Goal: Navigation & Orientation: Find specific page/section

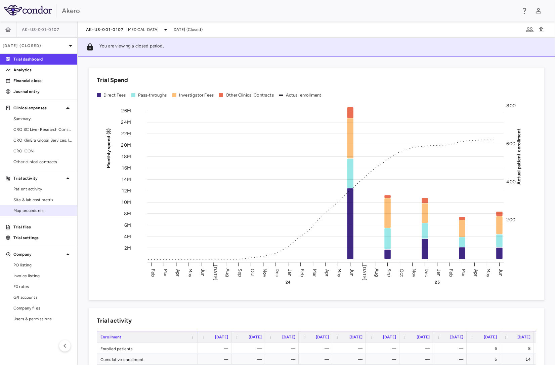
click at [48, 210] on span "Map procedures" at bounding box center [42, 210] width 59 height 6
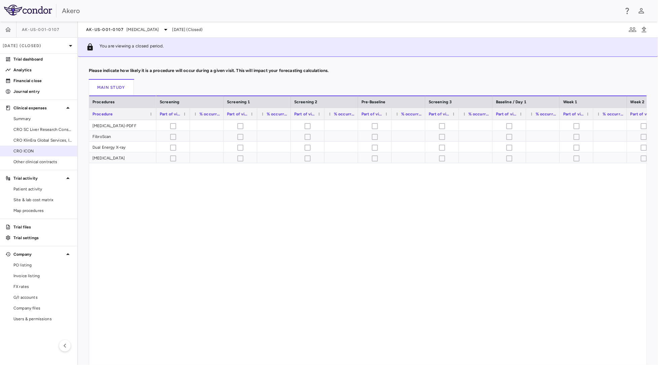
click at [33, 148] on span "CRO ICON" at bounding box center [42, 151] width 59 height 6
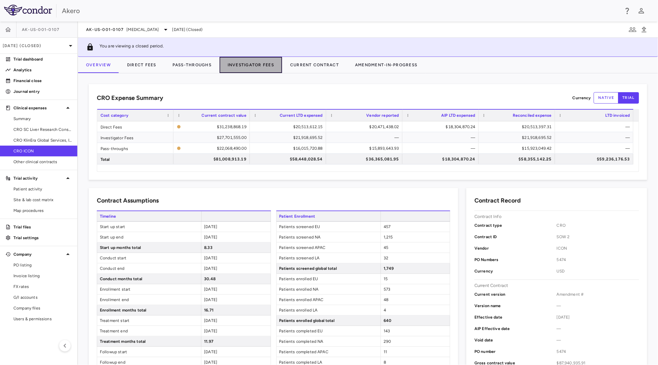
click at [243, 68] on button "Investigator Fees" at bounding box center [251, 65] width 63 height 16
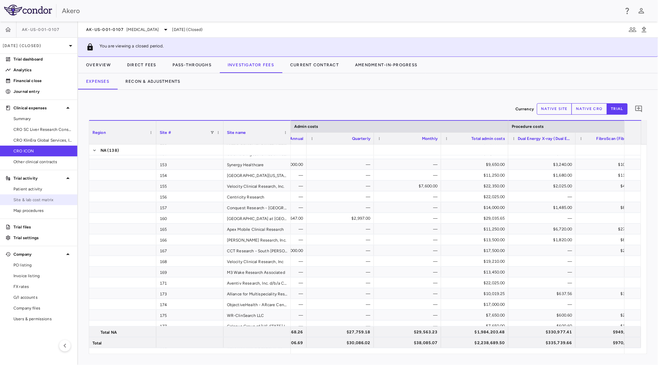
click at [36, 195] on link "Site & lab cost matrix" at bounding box center [38, 200] width 77 height 10
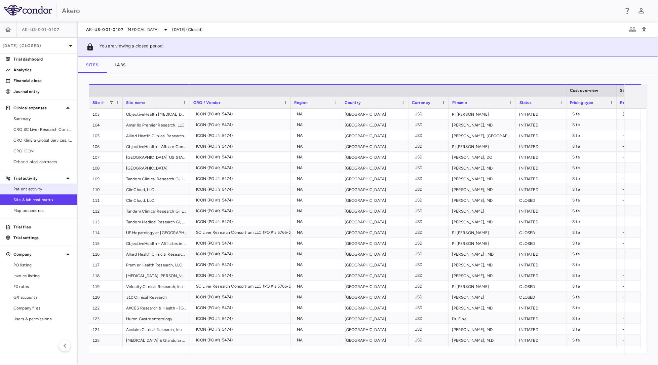
click at [25, 189] on span "Patient activity" at bounding box center [42, 189] width 59 height 6
